Goal: Check status: Check status

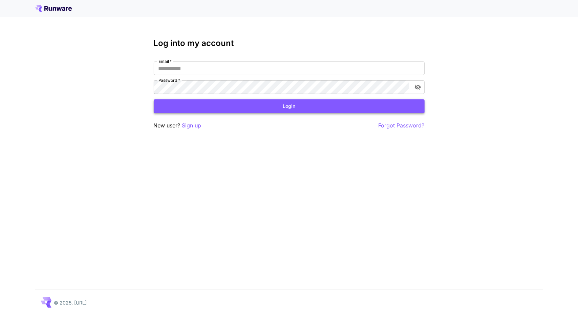
type input "**********"
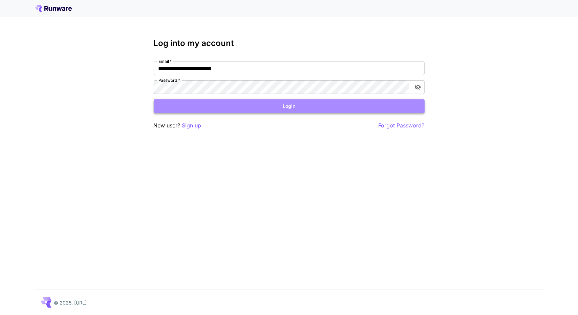
click at [167, 103] on button "Login" at bounding box center [289, 106] width 271 height 14
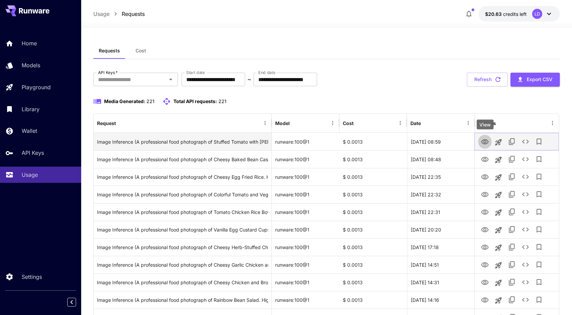
click at [480, 140] on button "View" at bounding box center [485, 142] width 14 height 14
click at [486, 140] on icon "View" at bounding box center [484, 141] width 7 height 5
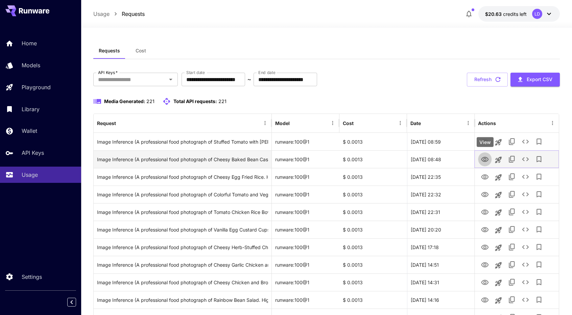
click at [487, 158] on icon "View" at bounding box center [485, 160] width 8 height 8
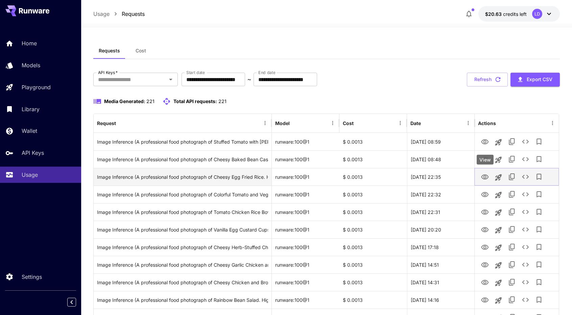
click at [486, 175] on icon "View" at bounding box center [484, 177] width 7 height 5
